Goal: Complete application form

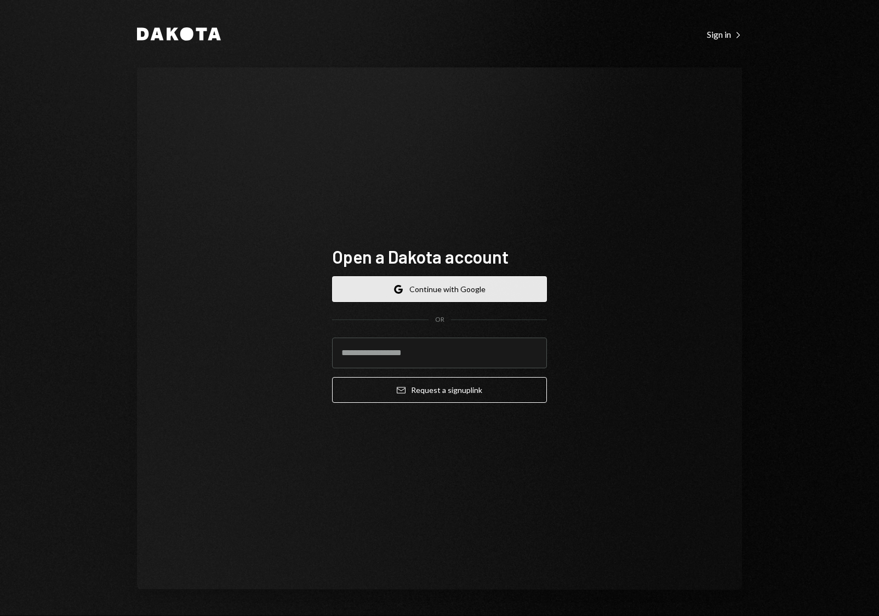
click at [479, 297] on button "Google Continue with Google" at bounding box center [439, 289] width 215 height 26
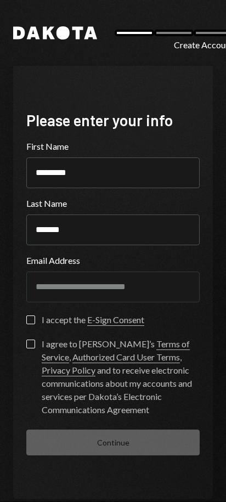
click at [30, 321] on button "I accept the E-Sign Consent" at bounding box center [30, 319] width 9 height 9
click at [31, 342] on button "I agree to [PERSON_NAME]’s Terms of Service , Authorized Card User Terms , Priv…" at bounding box center [30, 343] width 9 height 9
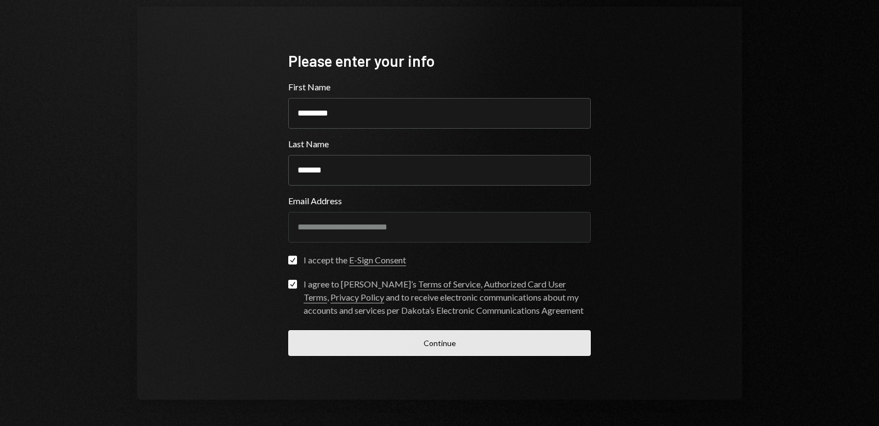
click at [434, 351] on button "Continue" at bounding box center [439, 344] width 303 height 26
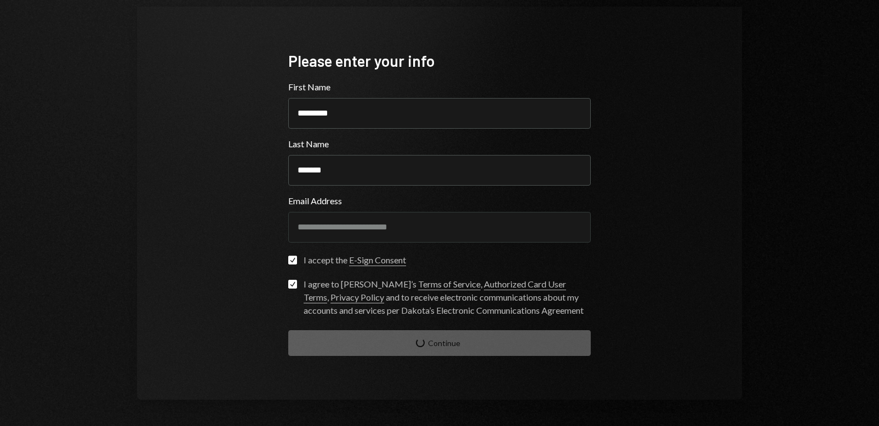
scroll to position [7, 0]
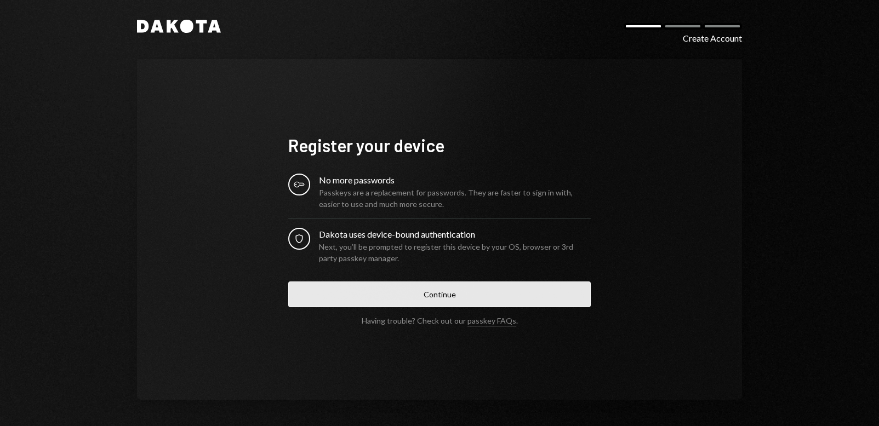
click at [514, 293] on button "Continue" at bounding box center [439, 295] width 303 height 26
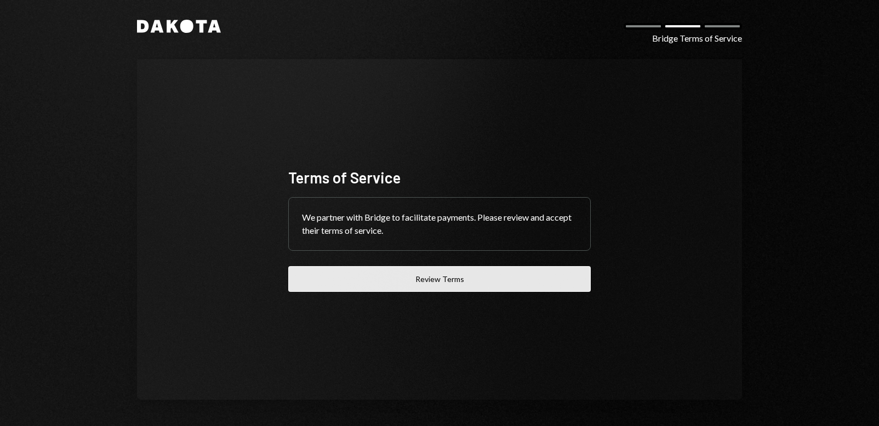
click at [534, 282] on button "Review Terms" at bounding box center [439, 279] width 303 height 26
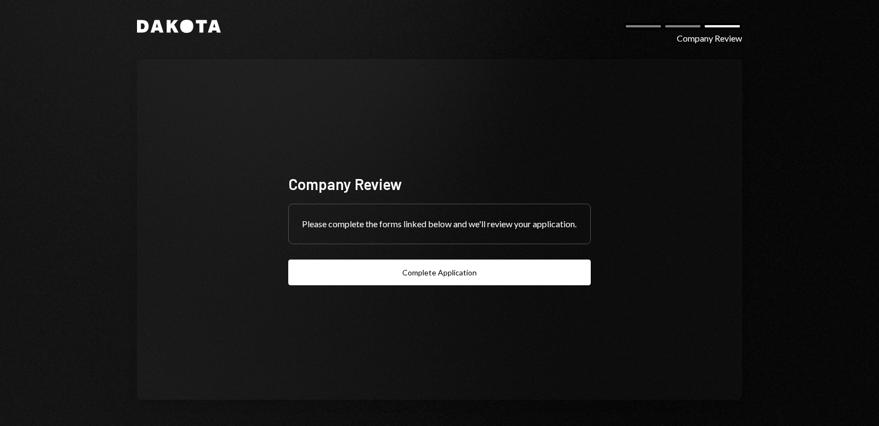
click at [220, 15] on div "Dakota Company Review Company Review Please complete the forms linked below and…" at bounding box center [440, 209] width 658 height 433
click at [211, 24] on icon at bounding box center [214, 26] width 13 height 13
click at [197, 34] on div "Dakota Company Review Company Review Please complete the forms linked below and…" at bounding box center [440, 209] width 658 height 433
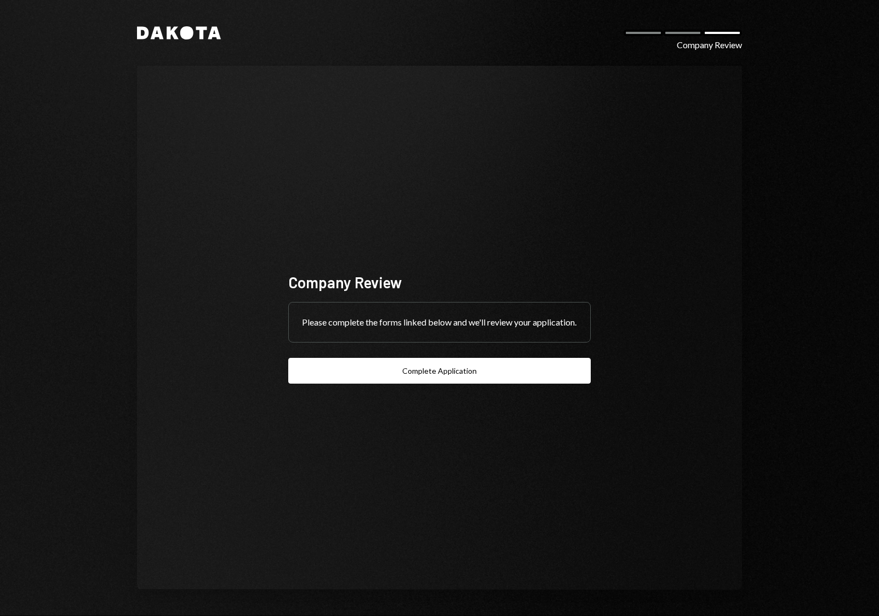
click at [331, 342] on div "Please complete the forms linked below and we'll review your application." at bounding box center [439, 322] width 301 height 39
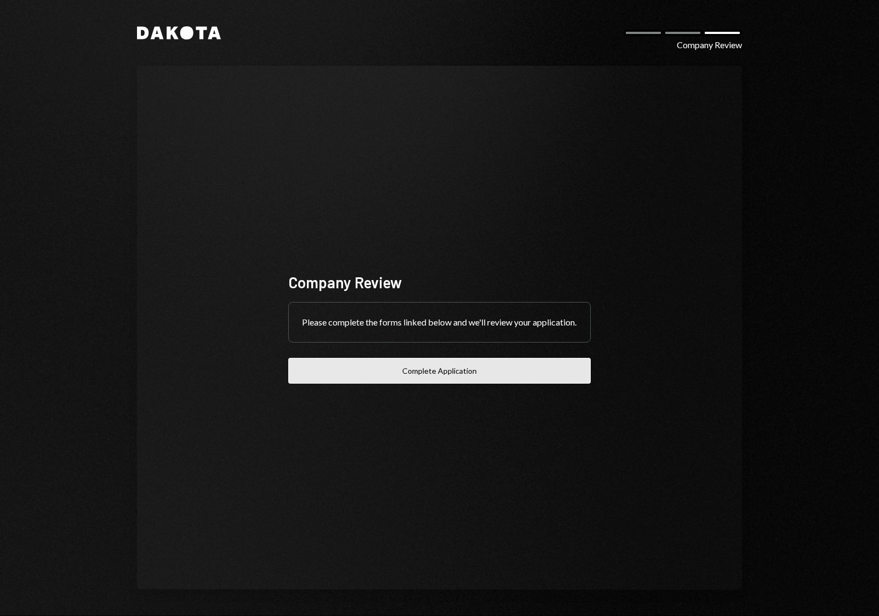
click at [366, 379] on button "Complete Application" at bounding box center [439, 371] width 303 height 26
